Goal: Task Accomplishment & Management: Use online tool/utility

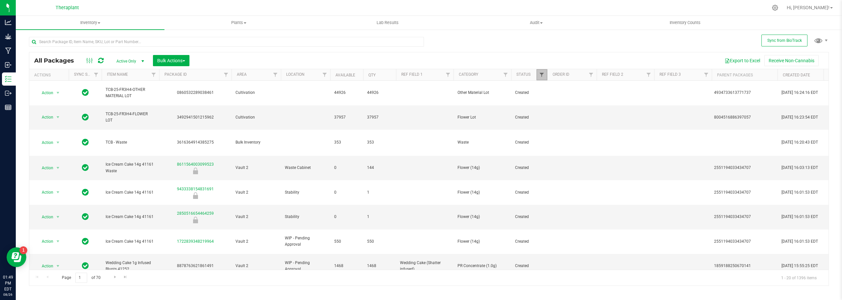
click at [541, 73] on span "Filter" at bounding box center [541, 74] width 5 height 5
click at [733, 59] on button "Export to Excel" at bounding box center [743, 60] width 44 height 11
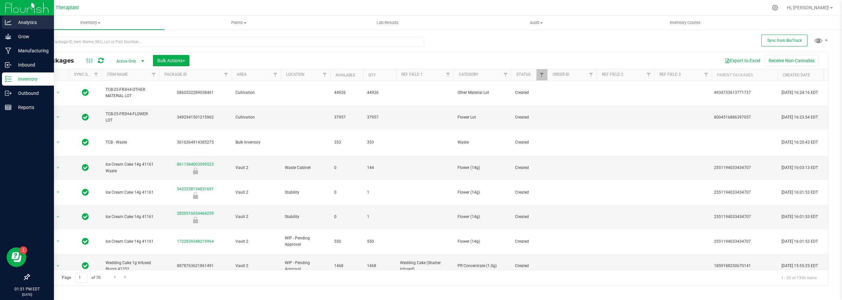
click at [7, 18] on div "Analytics" at bounding box center [28, 22] width 52 height 13
